Goal: Contribute content: Contribute content

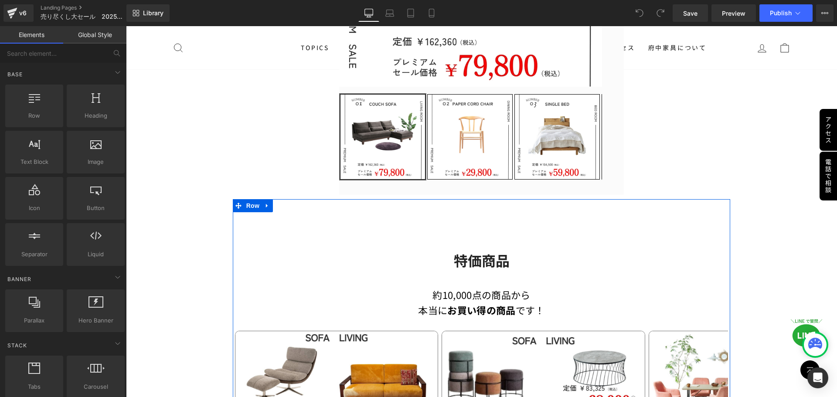
scroll to position [389, 0]
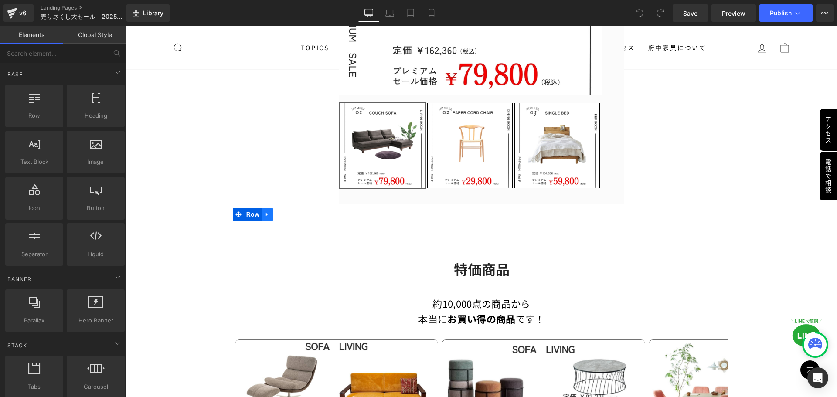
click at [267, 211] on icon at bounding box center [267, 214] width 6 height 7
drag, startPoint x: 278, startPoint y: 214, endPoint x: 294, endPoint y: 214, distance: 15.7
click at [278, 213] on icon at bounding box center [278, 214] width 6 height 7
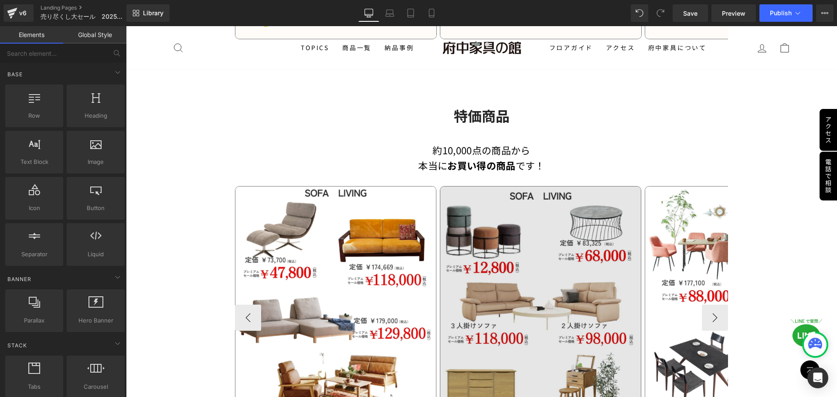
scroll to position [1316, 0]
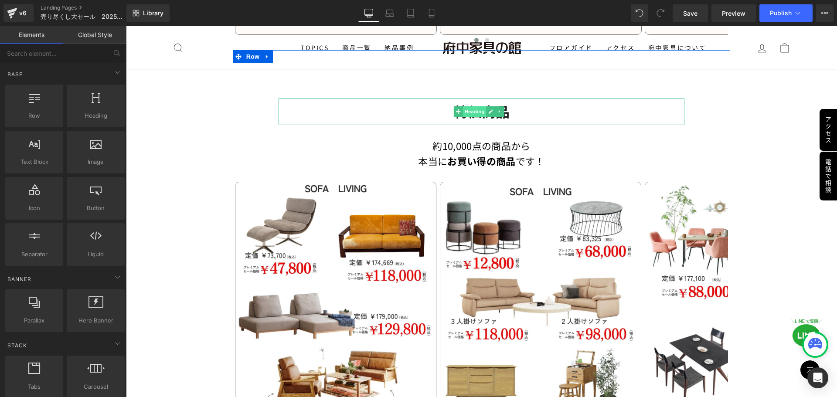
click at [469, 114] on span "Heading" at bounding box center [475, 111] width 24 height 10
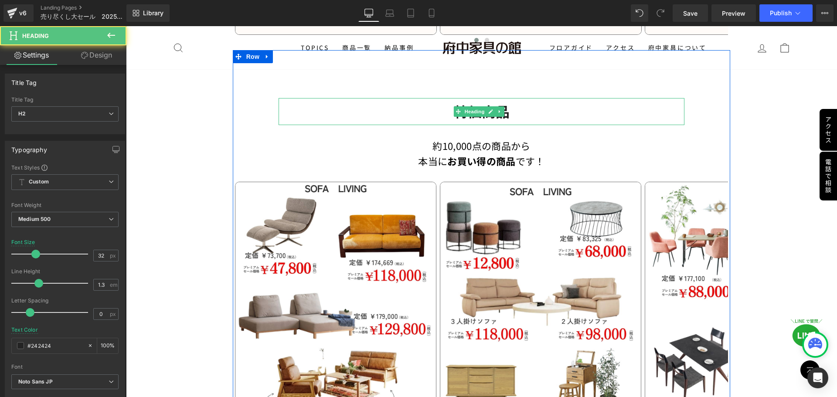
click at [442, 115] on h2 "特価商品" at bounding box center [481, 111] width 406 height 18
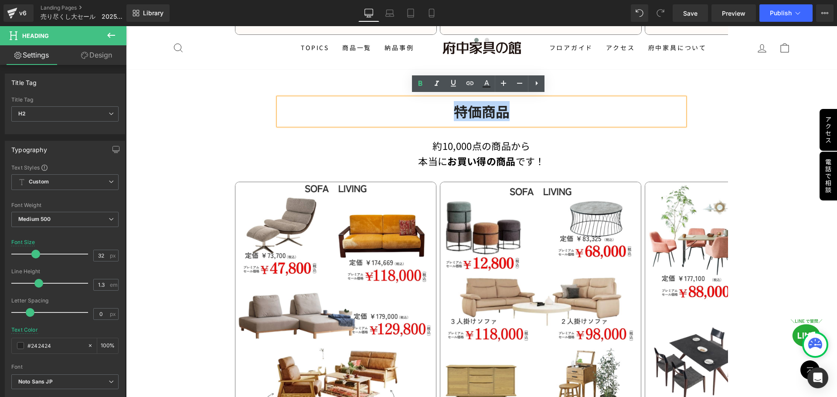
drag, startPoint x: 444, startPoint y: 111, endPoint x: 539, endPoint y: 113, distance: 94.6
click at [539, 113] on h2 "特価商品" at bounding box center [481, 111] width 406 height 18
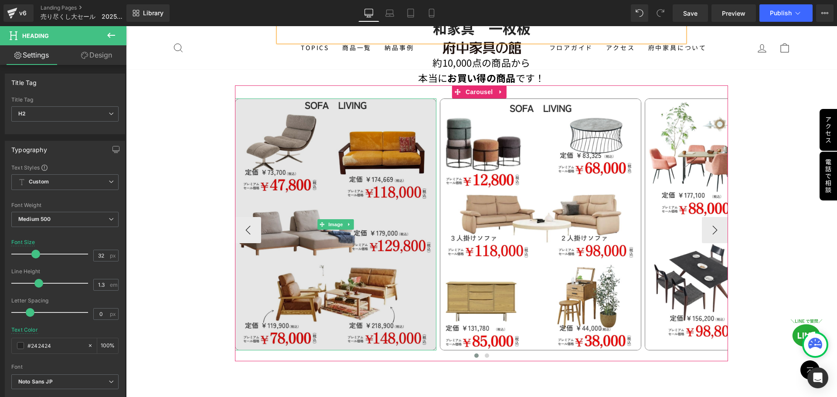
scroll to position [1403, 0]
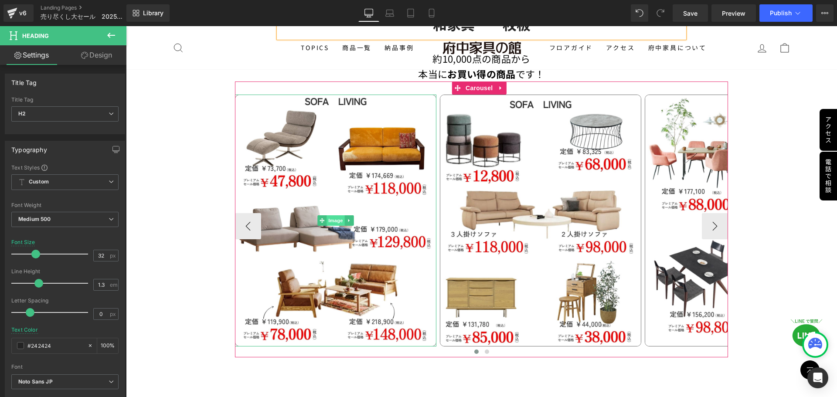
click at [335, 220] on span "Image" at bounding box center [335, 220] width 18 height 10
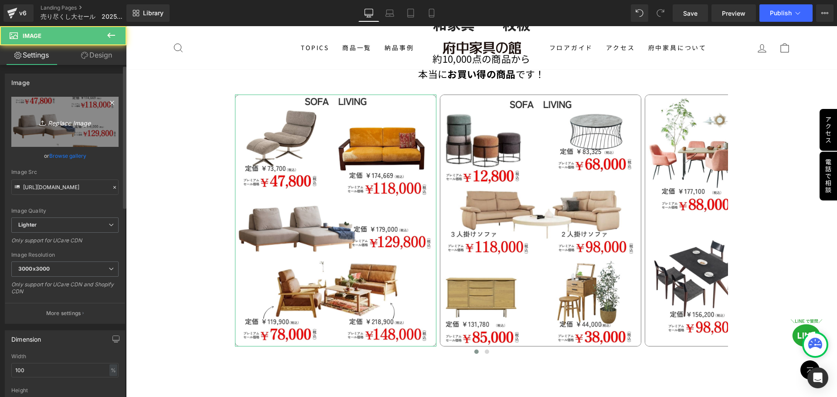
click at [61, 128] on link "Replace Image" at bounding box center [64, 122] width 107 height 50
type input "C:\fakepath\22.jpg"
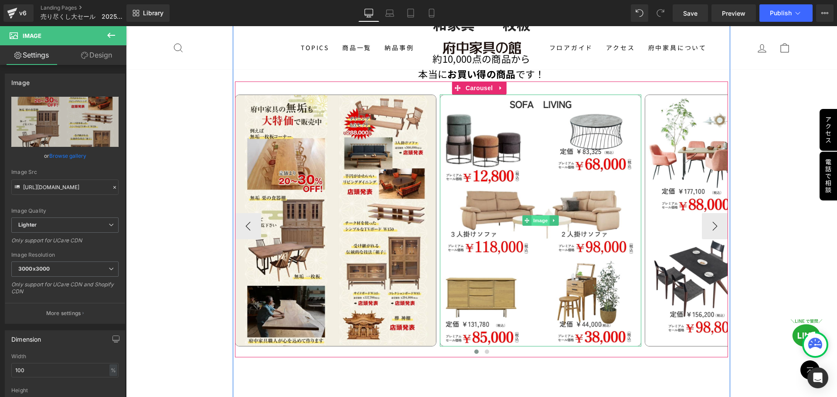
click at [538, 219] on span "Image" at bounding box center [540, 220] width 18 height 10
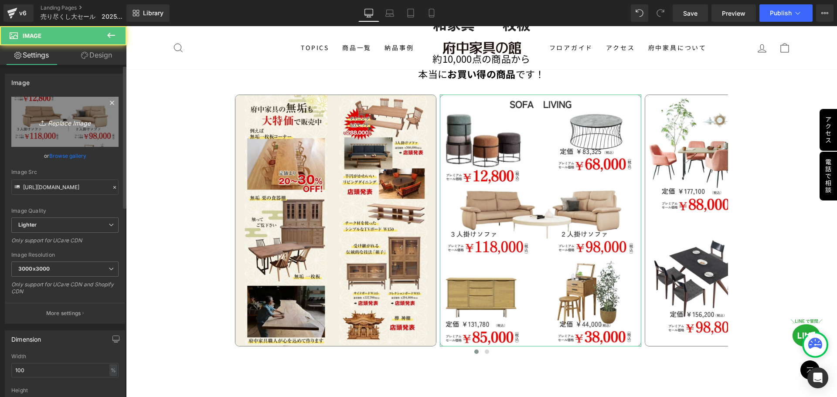
click at [65, 124] on icon "Replace Image" at bounding box center [65, 121] width 70 height 11
type input "C:\fakepath\24.jpg"
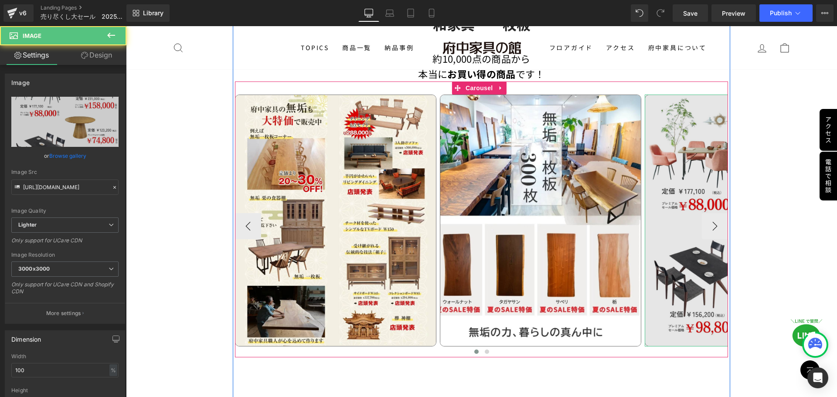
click at [683, 250] on img at bounding box center [744, 221] width 201 height 252
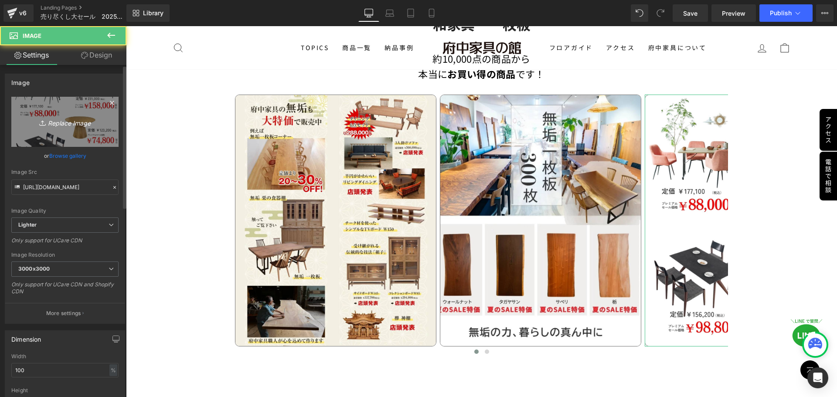
click at [69, 120] on icon "Replace Image" at bounding box center [65, 121] width 70 height 11
type input "C:\fakepath\25.jpg"
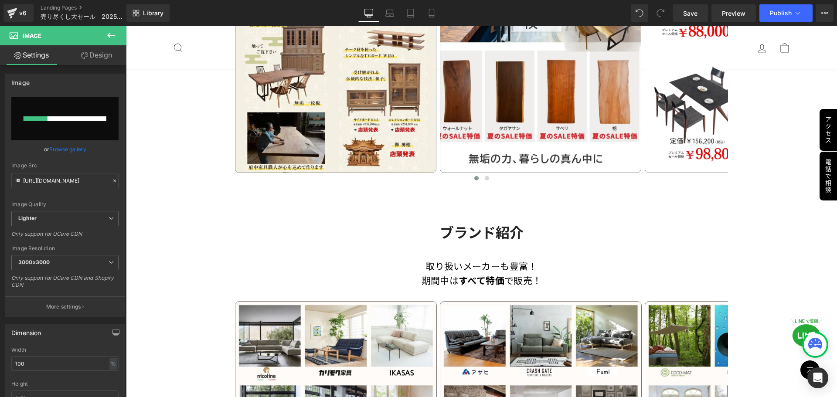
scroll to position [1578, 0]
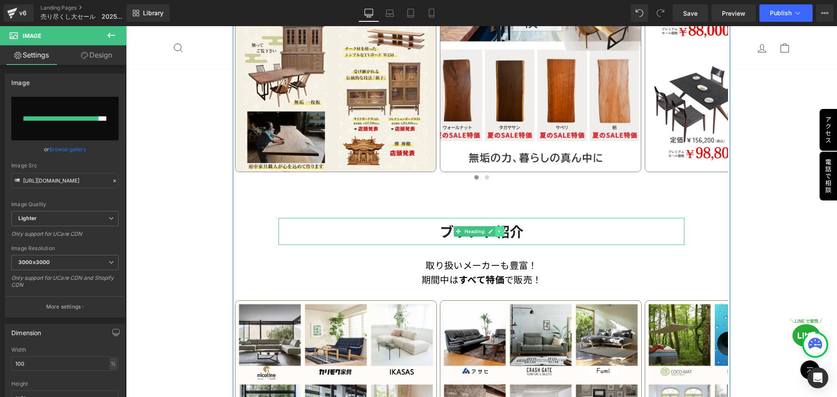
click at [501, 230] on icon at bounding box center [499, 231] width 5 height 5
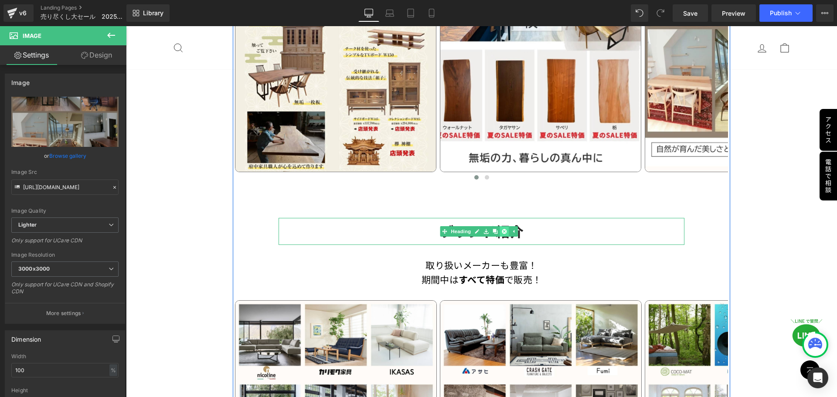
click at [501, 229] on link at bounding box center [504, 231] width 9 height 10
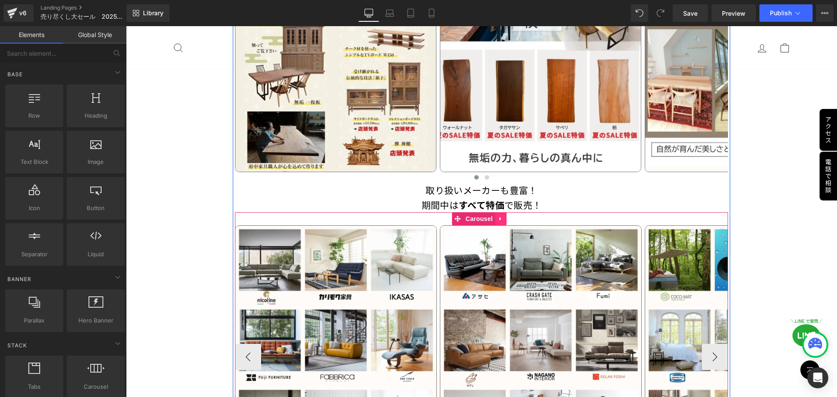
click at [502, 216] on icon at bounding box center [500, 219] width 6 height 7
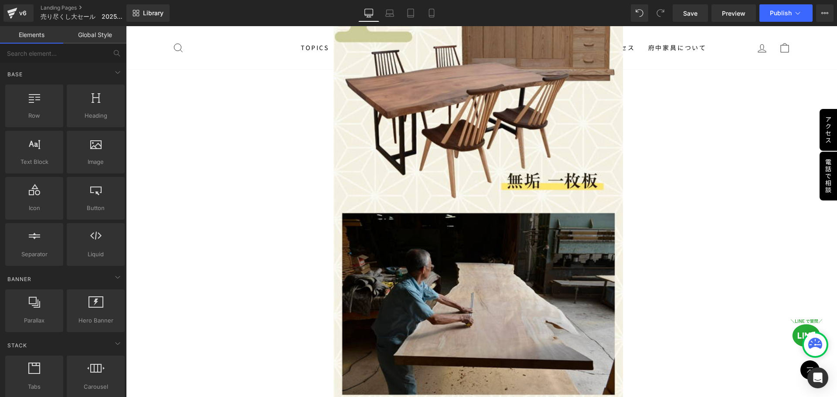
scroll to position [2885, 0]
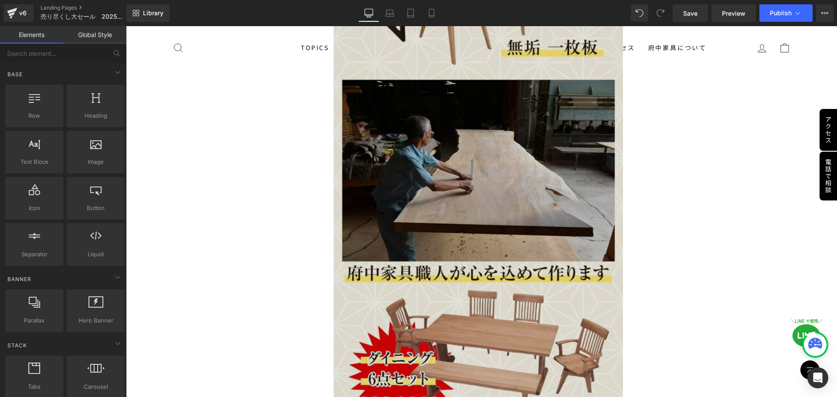
click at [487, 288] on img at bounding box center [481, 256] width 296 height 1695
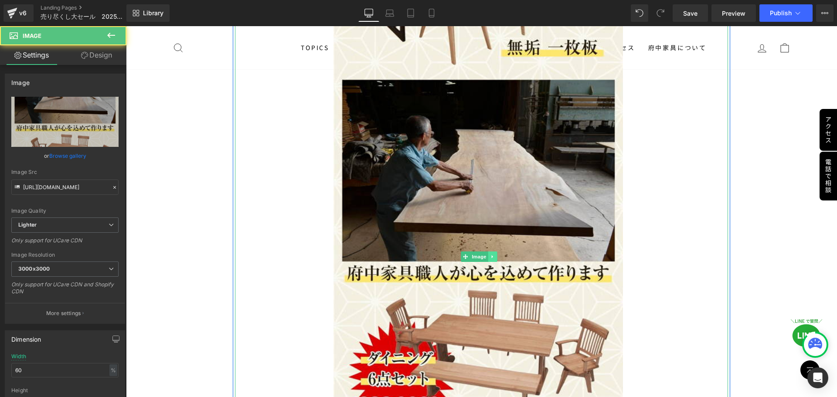
click at [493, 254] on icon at bounding box center [492, 256] width 5 height 5
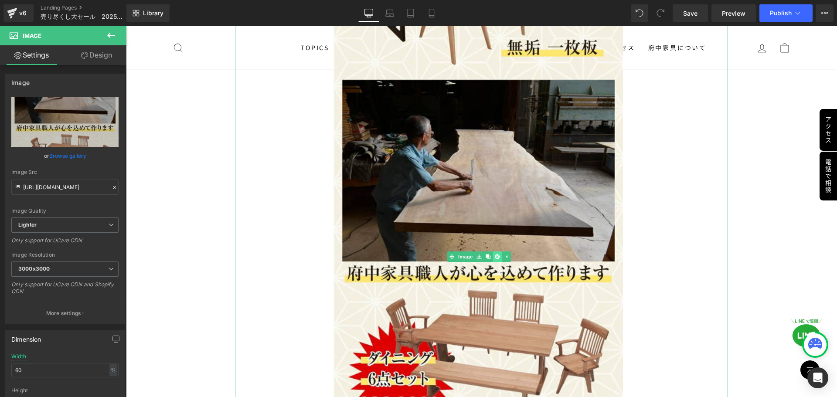
click at [498, 254] on icon at bounding box center [497, 256] width 5 height 5
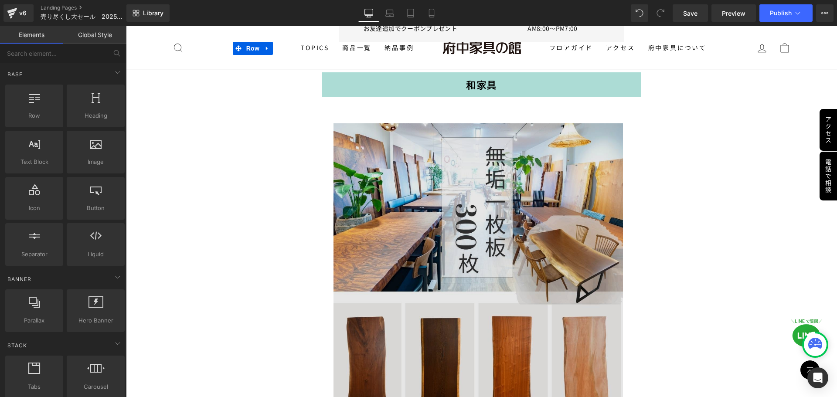
scroll to position [2188, 0]
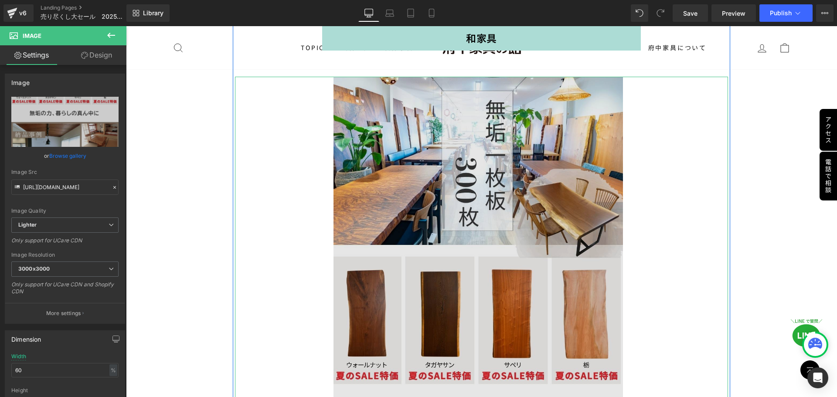
scroll to position [2318, 0]
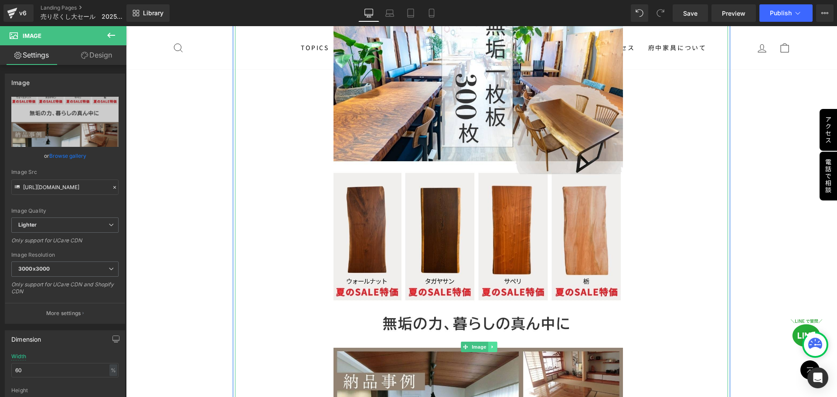
click at [493, 344] on icon at bounding box center [492, 346] width 5 height 5
click at [493, 342] on link at bounding box center [496, 347] width 9 height 10
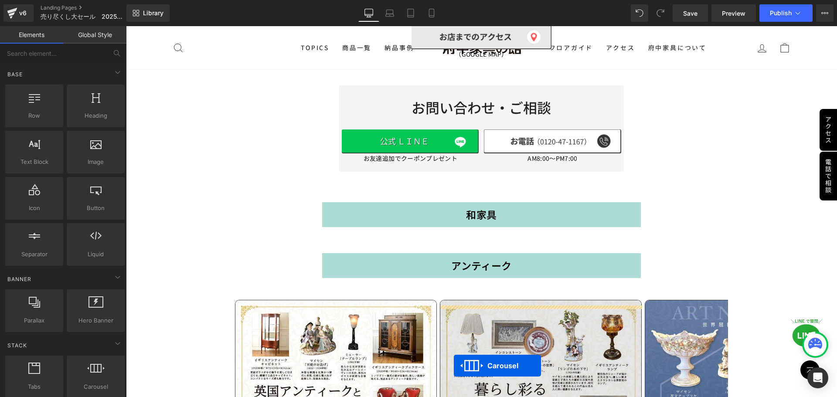
scroll to position [1839, 0]
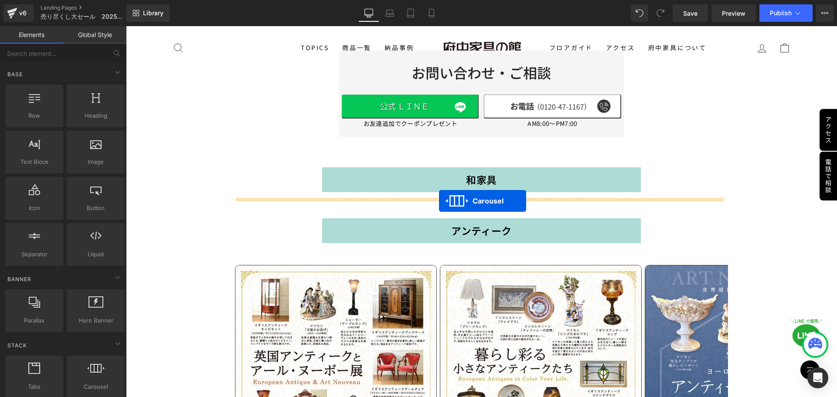
drag, startPoint x: 456, startPoint y: 173, endPoint x: 439, endPoint y: 201, distance: 32.5
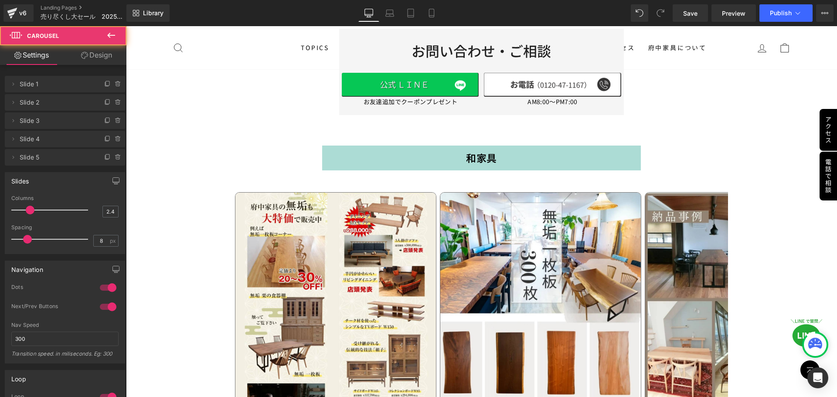
scroll to position [1817, 0]
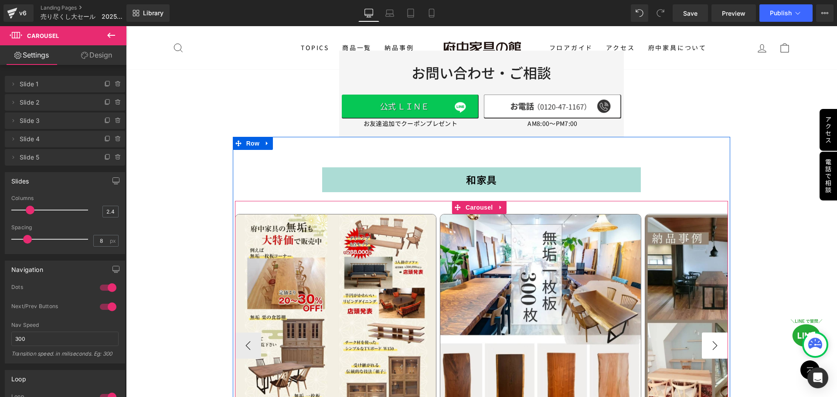
click at [711, 343] on button "›" at bounding box center [714, 345] width 26 height 26
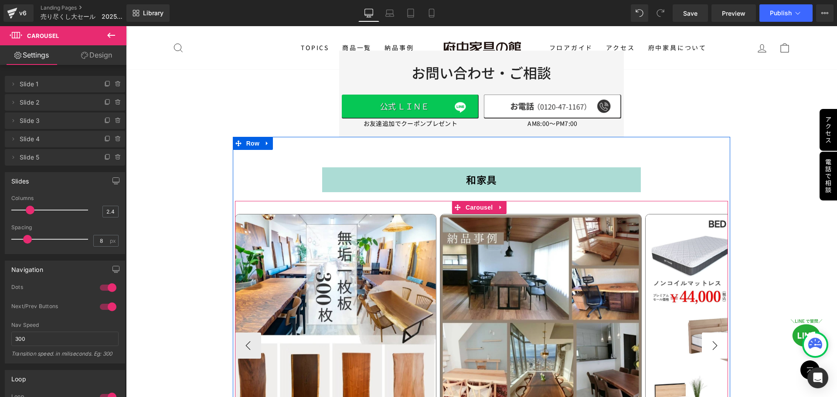
click at [711, 343] on button "›" at bounding box center [714, 345] width 26 height 26
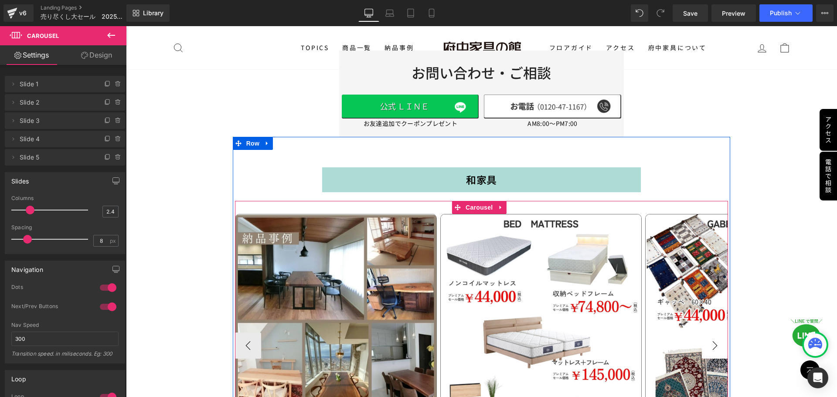
click at [711, 343] on button "›" at bounding box center [714, 345] width 26 height 26
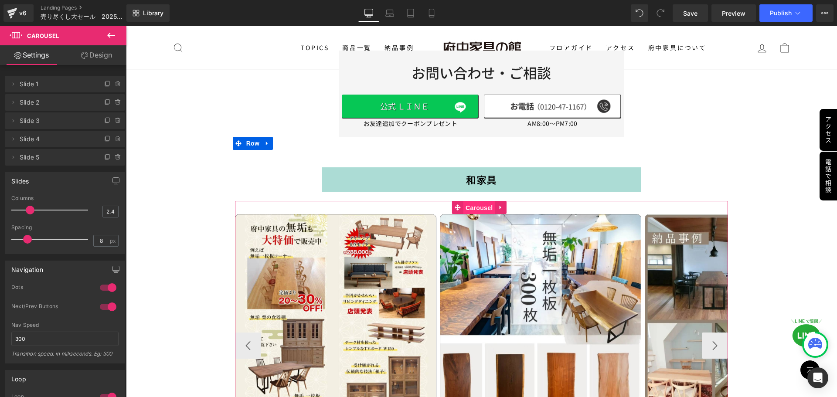
click at [481, 204] on span "Carousel" at bounding box center [478, 207] width 31 height 13
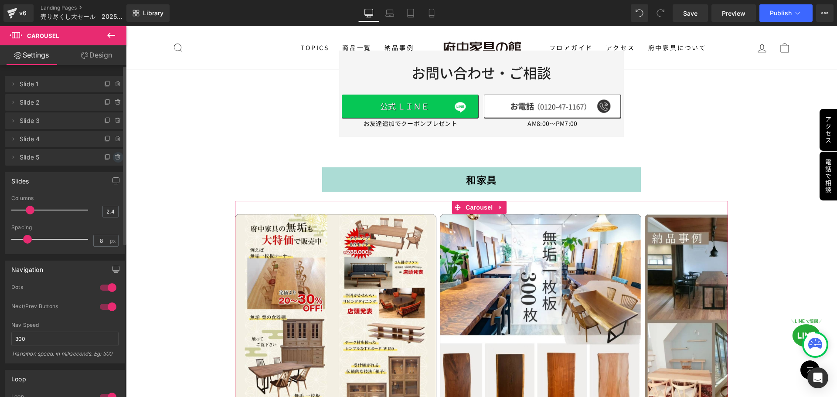
click at [115, 155] on icon at bounding box center [118, 157] width 7 height 7
click at [110, 159] on button "Delete" at bounding box center [108, 157] width 27 height 11
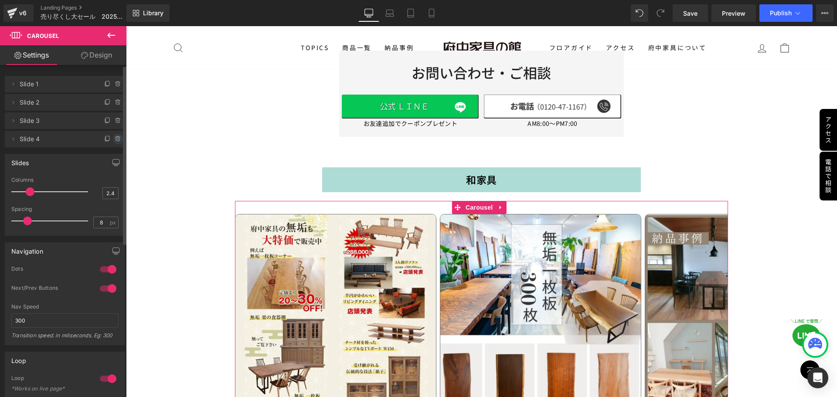
click at [116, 141] on icon at bounding box center [117, 139] width 3 height 4
click at [114, 141] on button "Delete" at bounding box center [108, 139] width 27 height 11
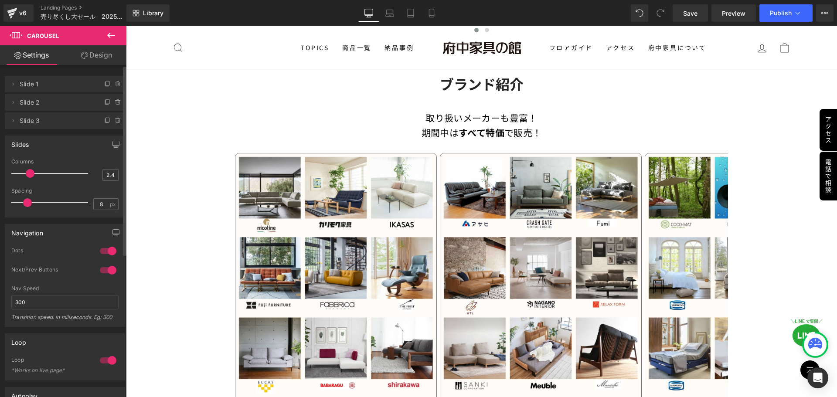
scroll to position [1077, 0]
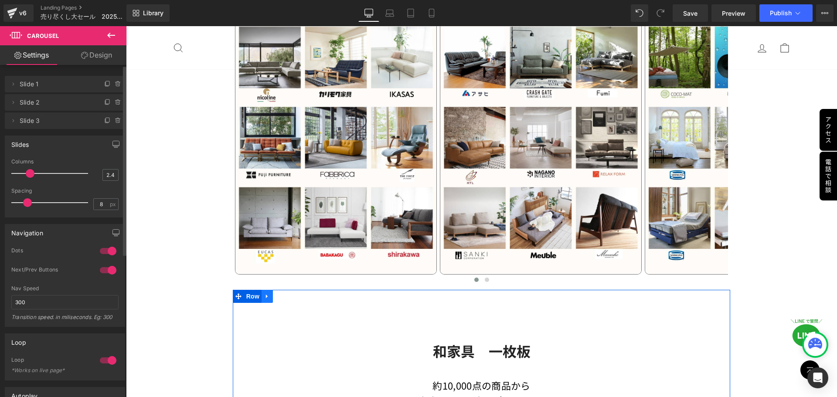
click at [268, 295] on icon at bounding box center [267, 296] width 6 height 7
click at [288, 293] on icon at bounding box center [290, 296] width 6 height 6
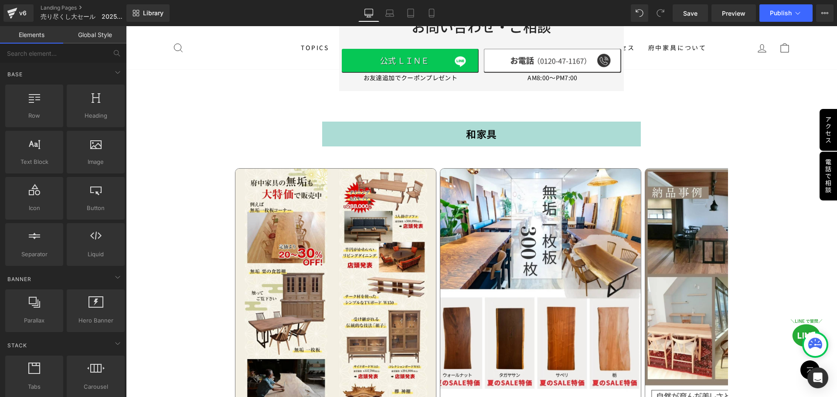
scroll to position [1425, 0]
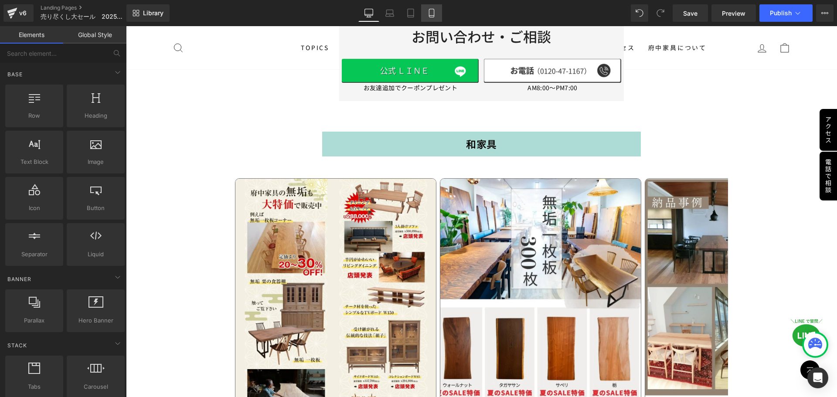
click at [427, 14] on icon at bounding box center [431, 13] width 9 height 9
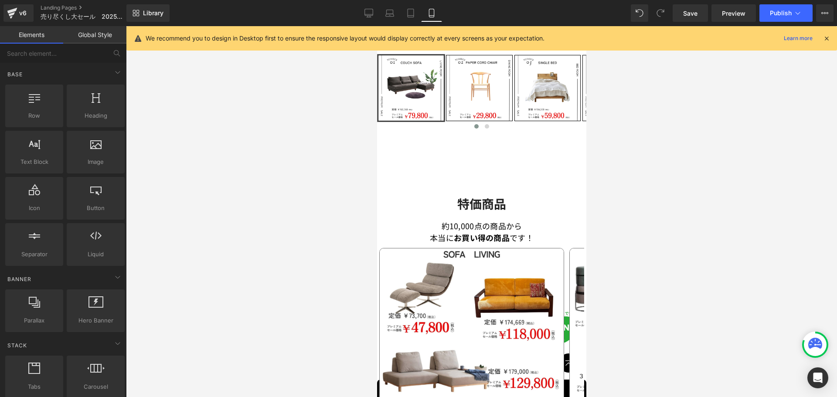
scroll to position [161, 0]
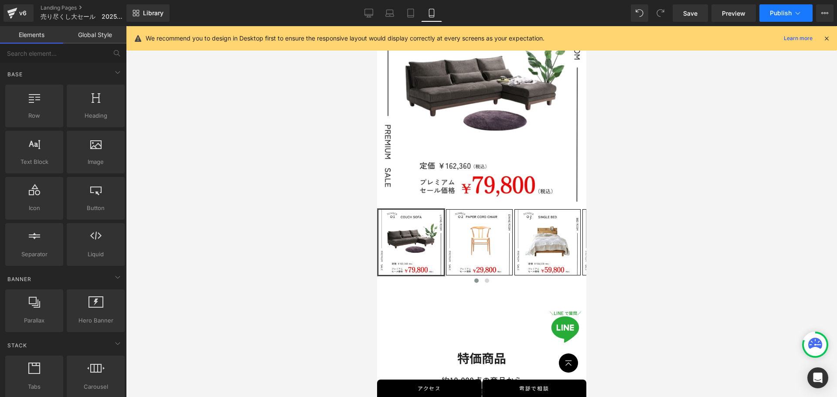
click at [783, 15] on span "Publish" at bounding box center [780, 13] width 22 height 7
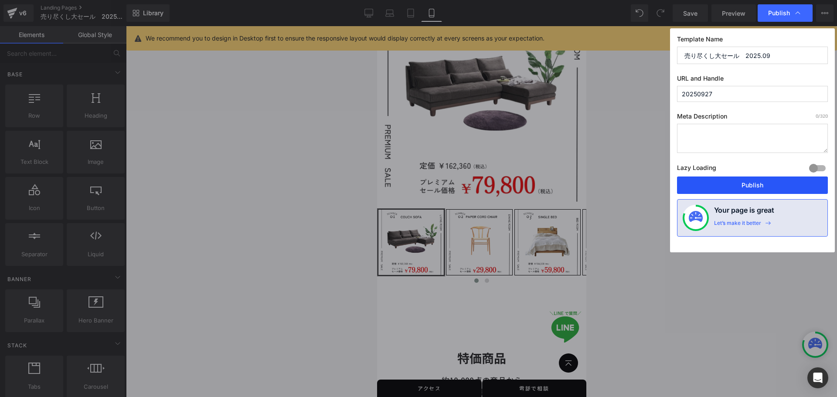
click at [737, 187] on button "Publish" at bounding box center [752, 184] width 151 height 17
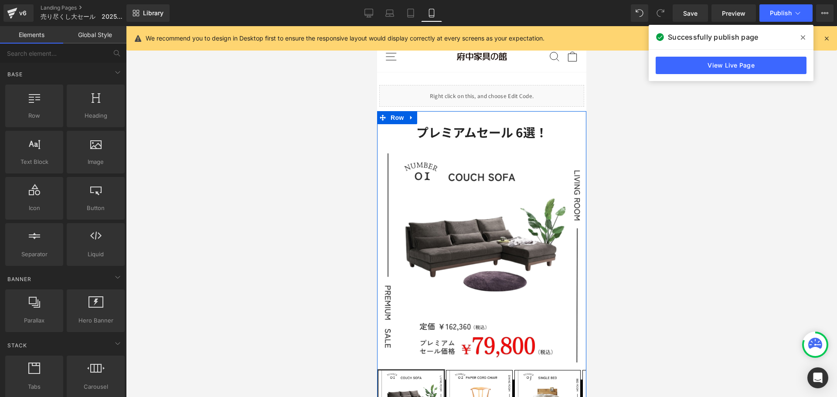
click at [394, 120] on span "Row" at bounding box center [396, 117] width 17 height 13
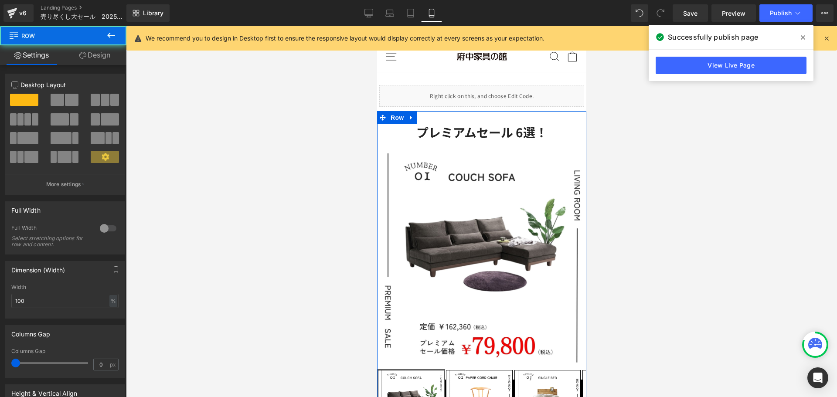
click at [90, 53] on link "Design" at bounding box center [94, 55] width 63 height 20
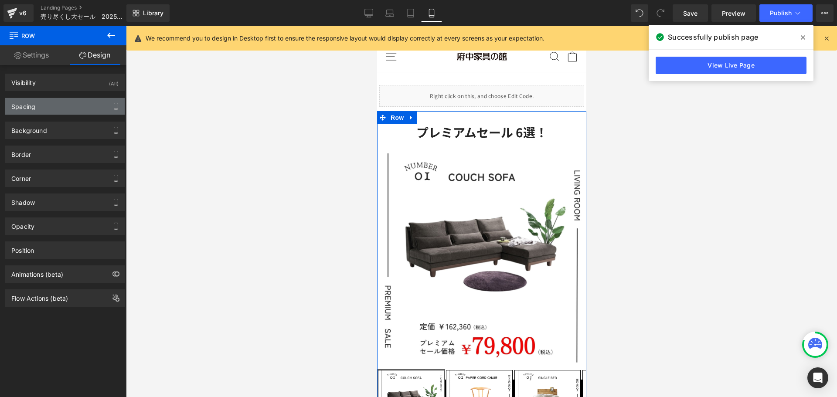
click at [75, 106] on div "Spacing" at bounding box center [64, 106] width 119 height 17
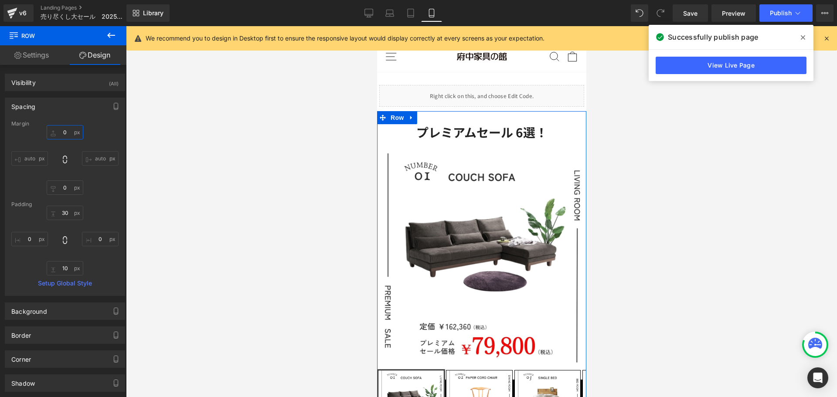
click at [67, 134] on input "0" at bounding box center [65, 132] width 37 height 14
type input "40"
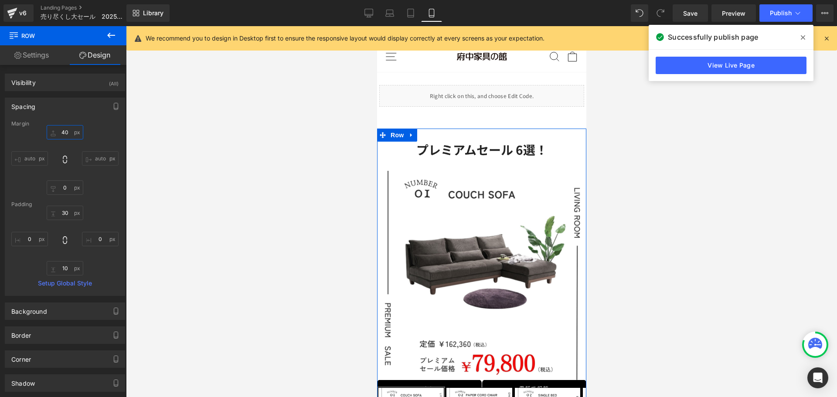
click at [73, 131] on input "40" at bounding box center [65, 132] width 37 height 14
drag, startPoint x: 72, startPoint y: 131, endPoint x: 57, endPoint y: 131, distance: 15.3
click at [57, 131] on input "40" at bounding box center [65, 132] width 37 height 14
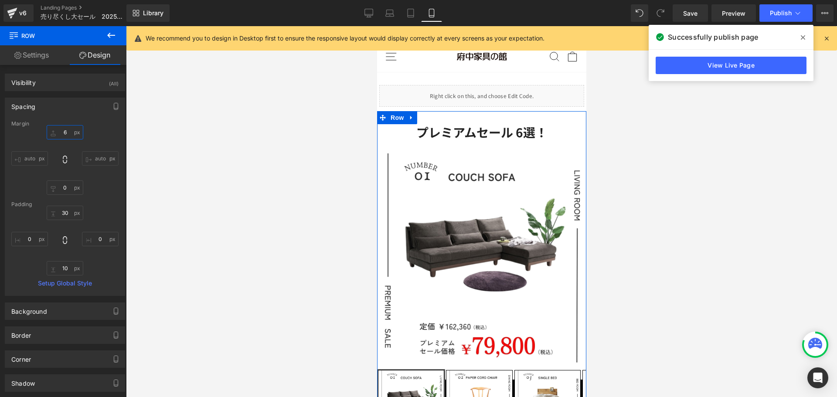
type input "60"
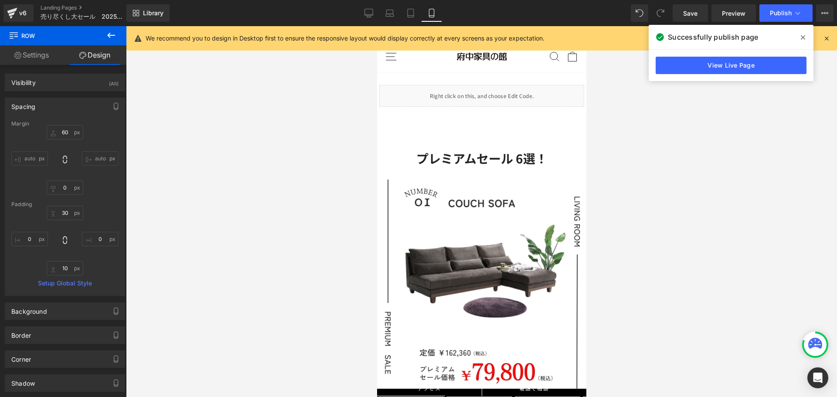
click at [193, 186] on div at bounding box center [481, 211] width 711 height 371
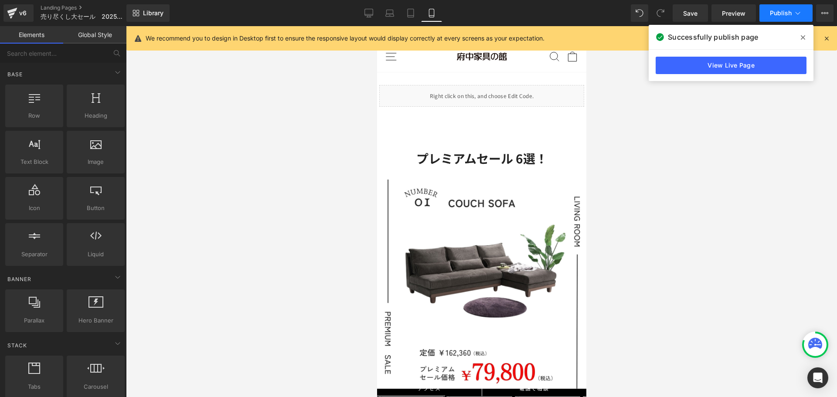
click at [776, 15] on span "Publish" at bounding box center [780, 13] width 22 height 7
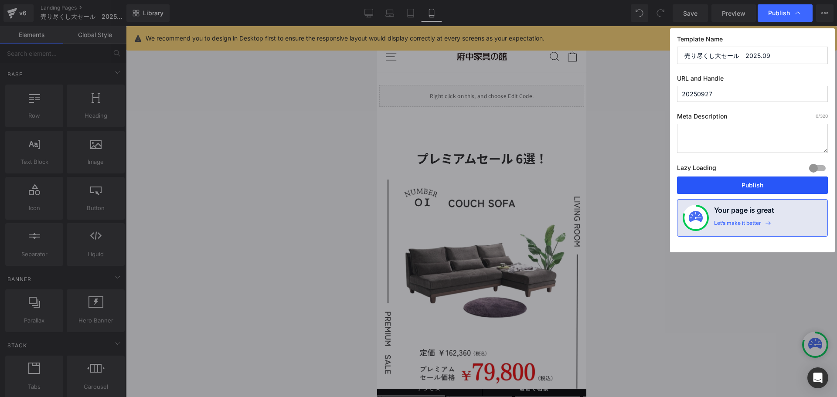
click at [744, 183] on button "Publish" at bounding box center [752, 184] width 151 height 17
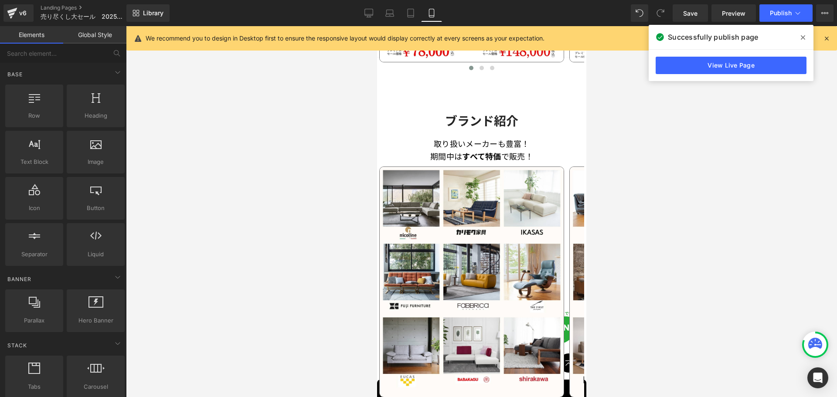
scroll to position [741, 0]
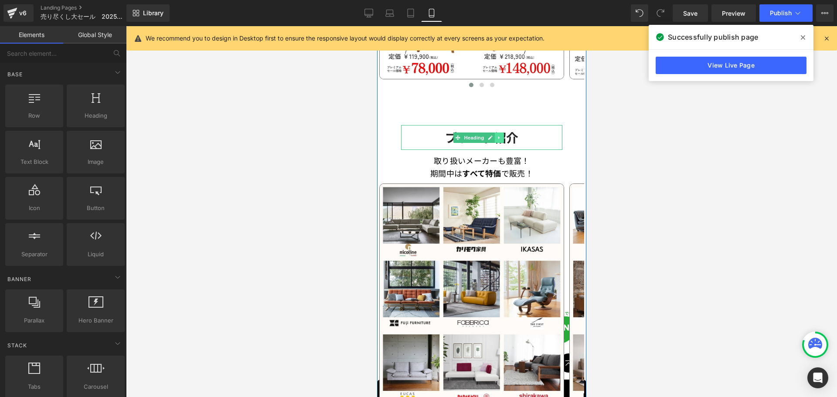
click at [501, 132] on link at bounding box center [498, 137] width 9 height 10
click at [493, 135] on icon at bounding box center [493, 137] width 5 height 5
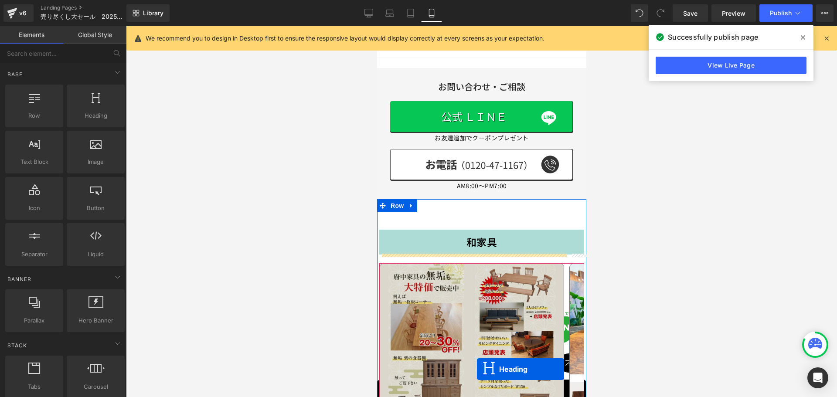
scroll to position [1290, 0]
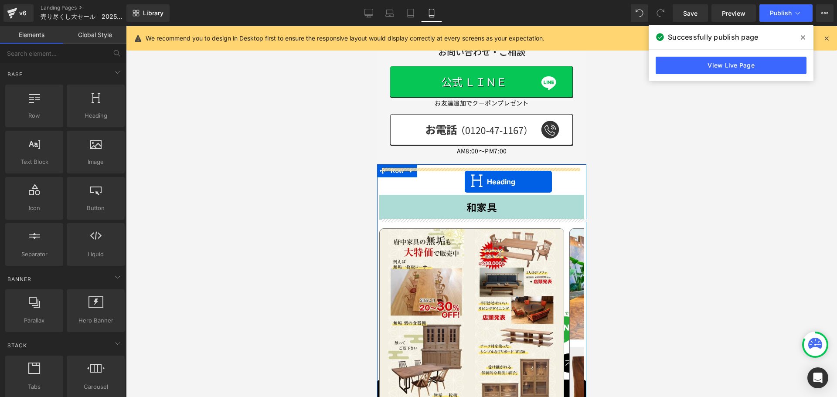
drag, startPoint x: 457, startPoint y: 192, endPoint x: 464, endPoint y: 182, distance: 12.8
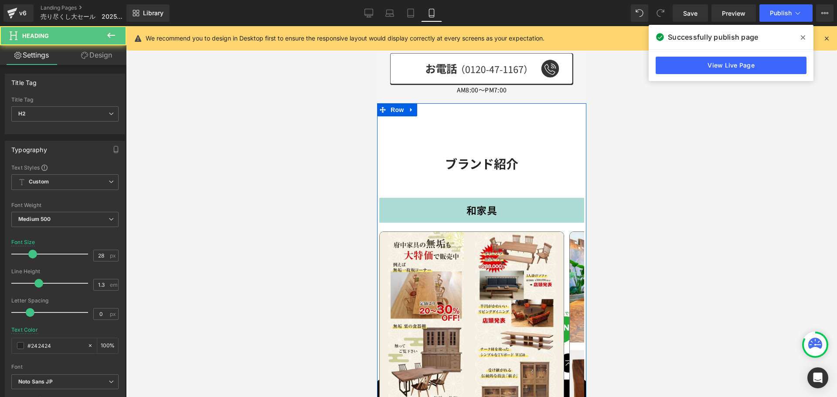
scroll to position [1229, 0]
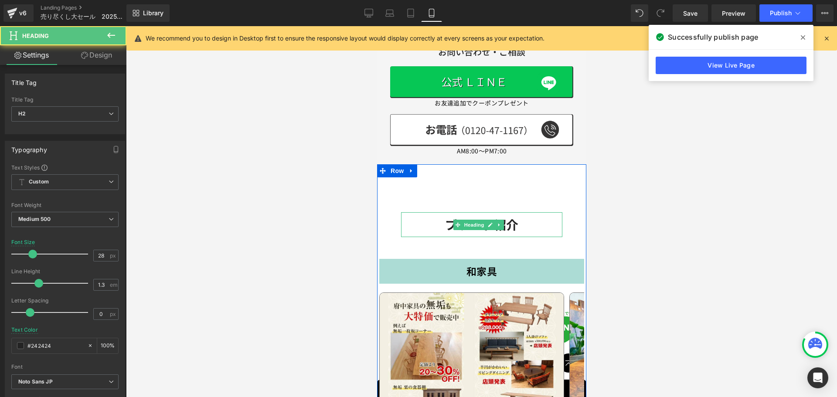
click at [482, 221] on div "ブランド紹介 Heading" at bounding box center [480, 224] width 161 height 24
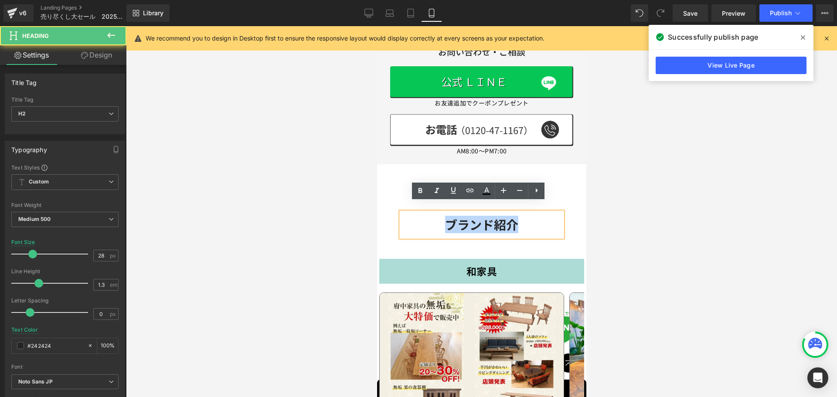
drag, startPoint x: 436, startPoint y: 213, endPoint x: 583, endPoint y: 213, distance: 146.8
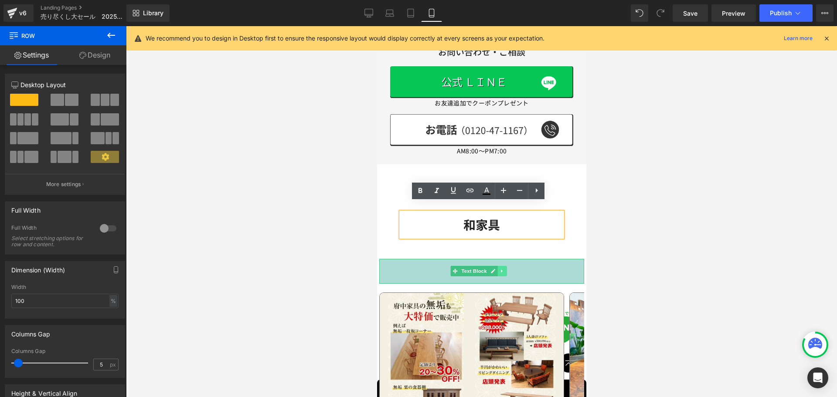
click at [504, 268] on icon at bounding box center [501, 270] width 5 height 5
click at [507, 269] on icon at bounding box center [505, 271] width 5 height 5
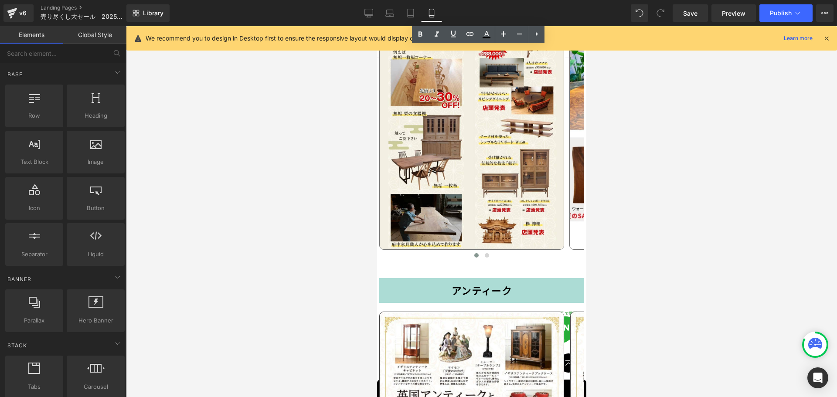
scroll to position [1577, 0]
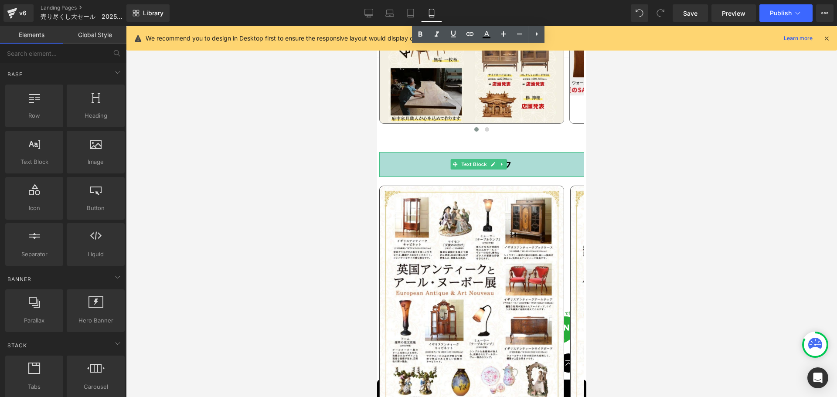
click at [485, 159] on span "Text Block" at bounding box center [473, 164] width 29 height 10
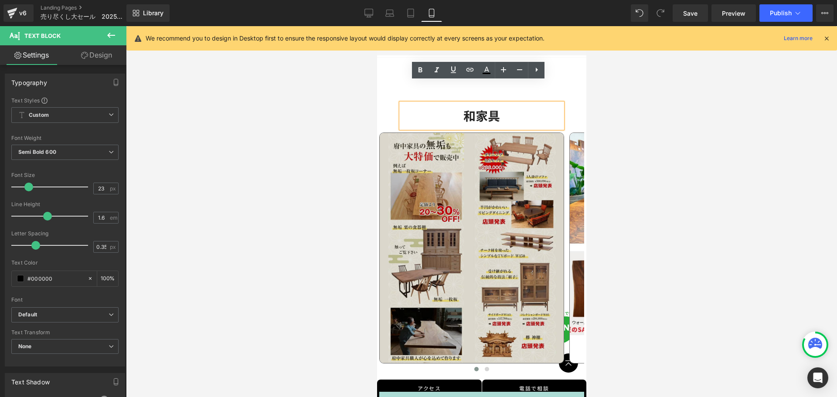
scroll to position [1316, 0]
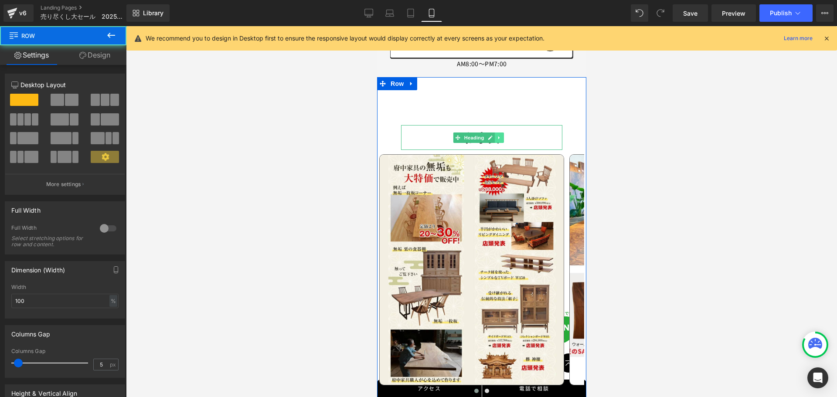
click at [500, 135] on icon at bounding box center [498, 137] width 5 height 5
click at [493, 135] on icon at bounding box center [493, 137] width 5 height 5
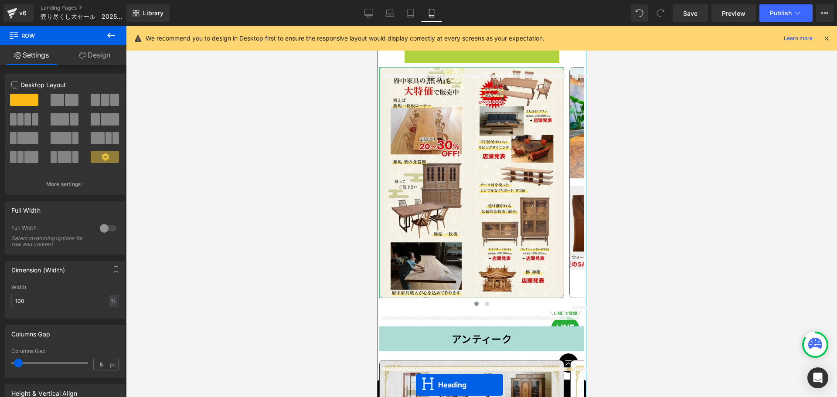
scroll to position [1516, 0]
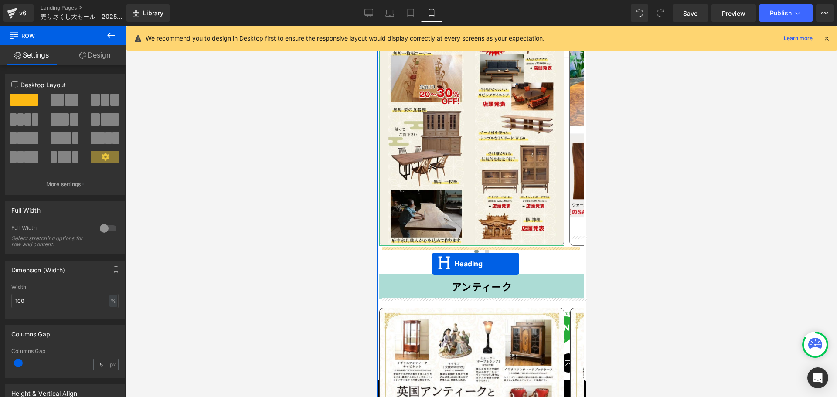
drag, startPoint x: 461, startPoint y: 189, endPoint x: 431, endPoint y: 264, distance: 80.4
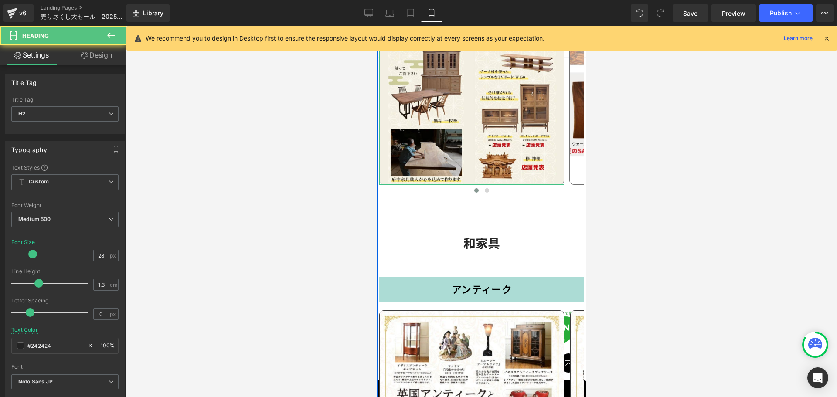
scroll to position [1455, 0]
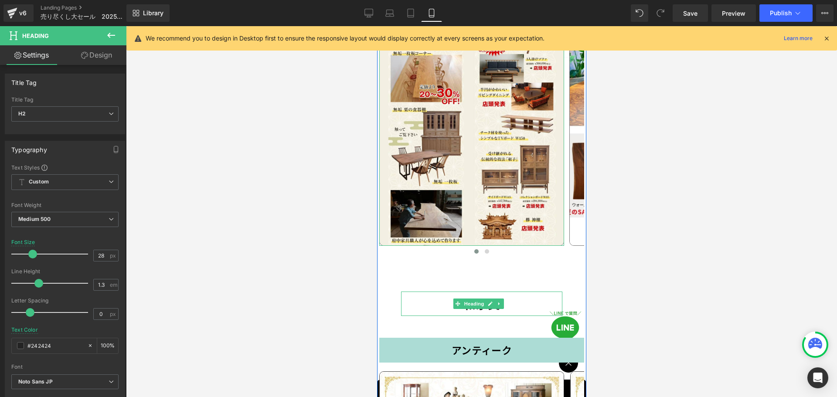
click at [446, 296] on h2 "和家具" at bounding box center [480, 304] width 161 height 16
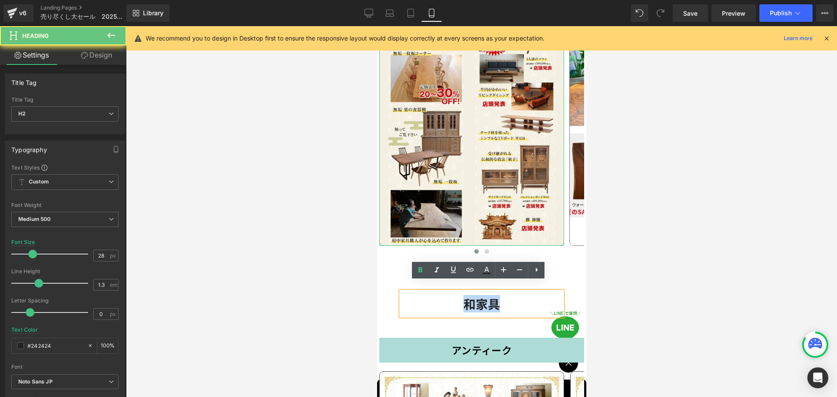
drag, startPoint x: 443, startPoint y: 294, endPoint x: 558, endPoint y: 302, distance: 115.3
click at [558, 302] on div "和家具 Heading Image Image Image ‹ › Carousel 和家具 Heading アンティーク Text Block Image …" at bounding box center [480, 297] width 209 height 693
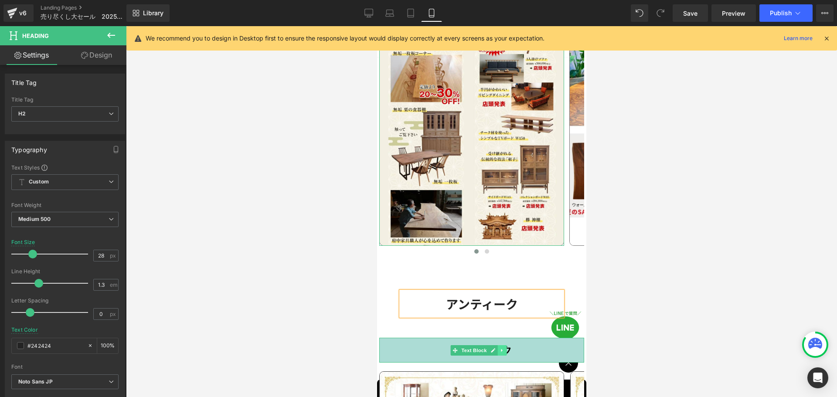
click at [500, 349] on icon at bounding box center [500, 350] width 1 height 3
click at [505, 348] on icon at bounding box center [505, 350] width 5 height 5
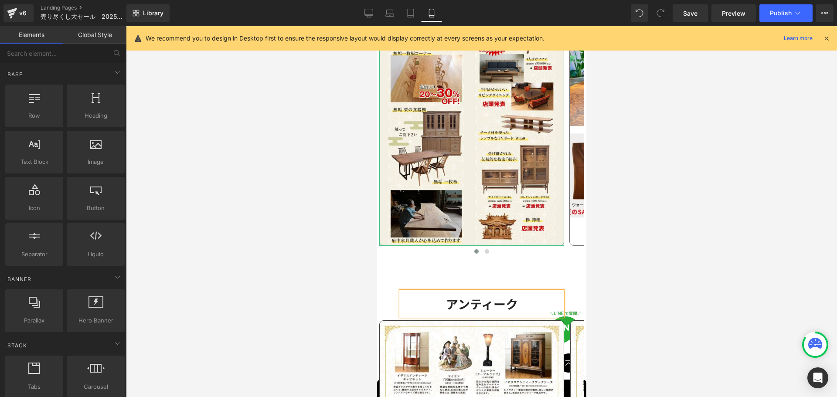
click at [614, 281] on div at bounding box center [481, 211] width 711 height 371
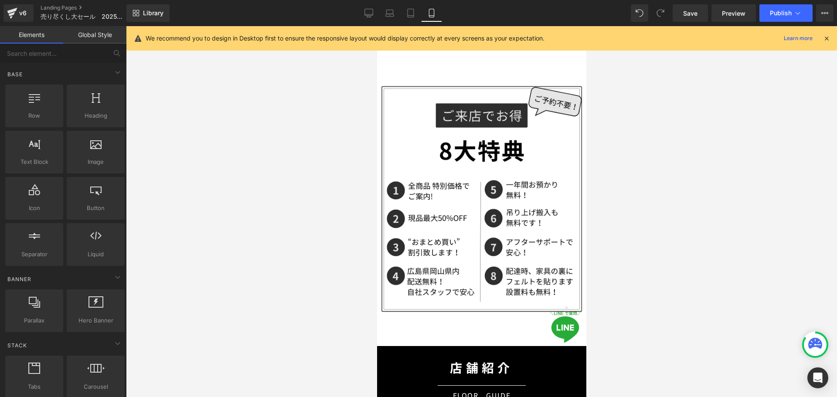
scroll to position [2283, 0]
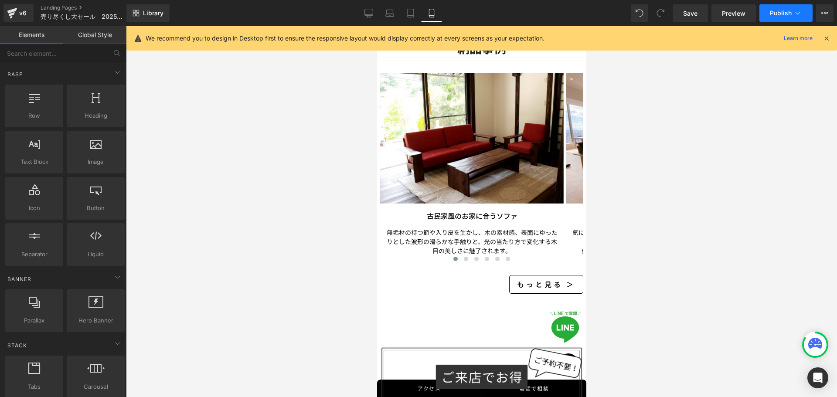
click at [788, 13] on span "Publish" at bounding box center [780, 13] width 22 height 7
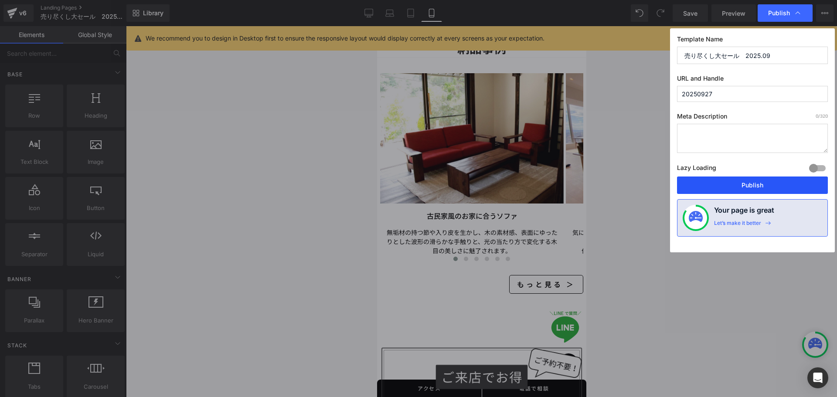
click at [750, 181] on button "Publish" at bounding box center [752, 184] width 151 height 17
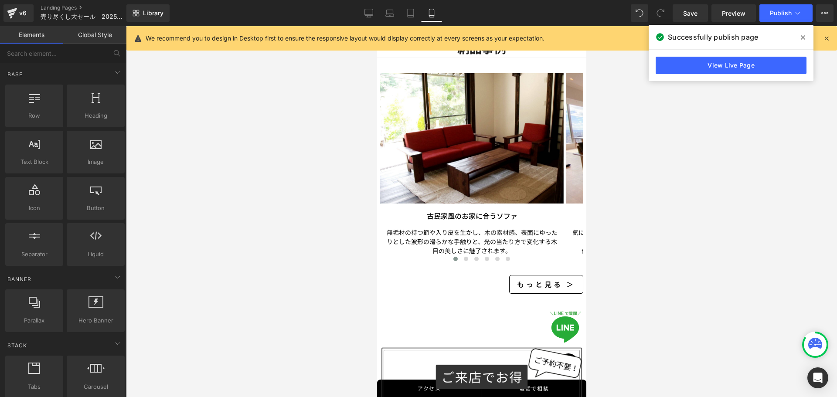
click at [720, 214] on div at bounding box center [481, 211] width 711 height 371
